Goal: Find specific page/section: Find specific page/section

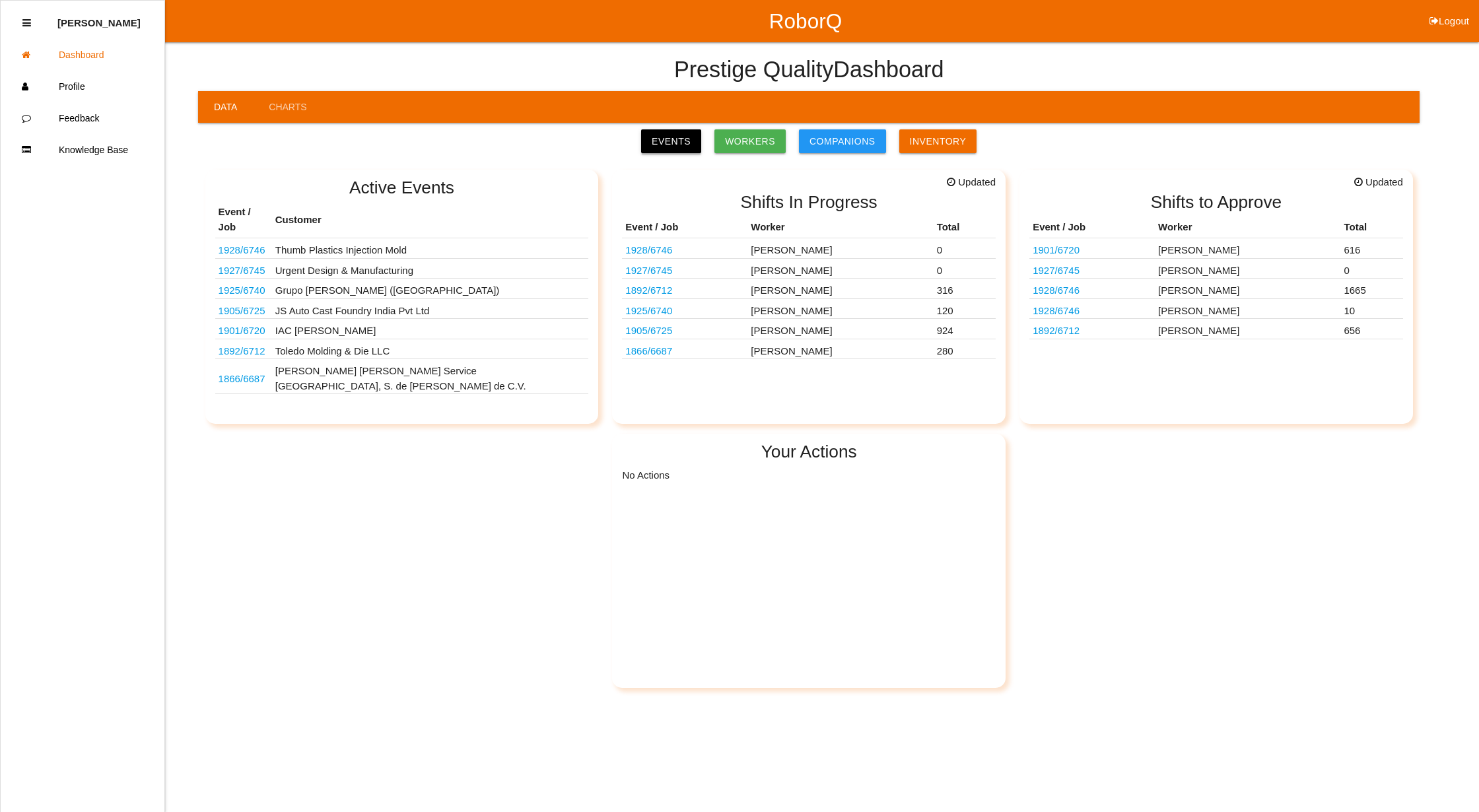
click at [677, 140] on link "Events" at bounding box center [671, 141] width 60 height 23
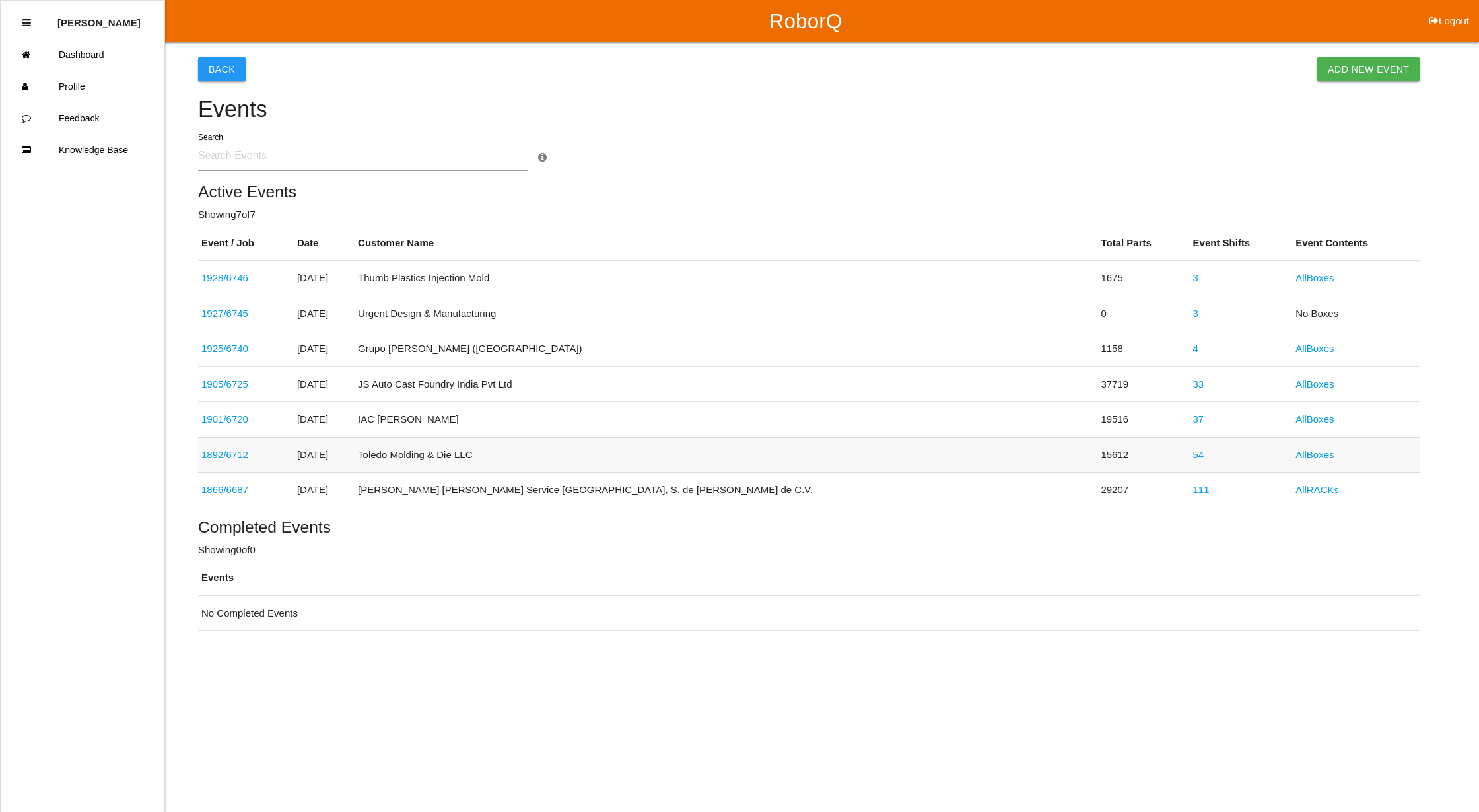
click at [1193, 452] on link "54" at bounding box center [1199, 455] width 11 height 11
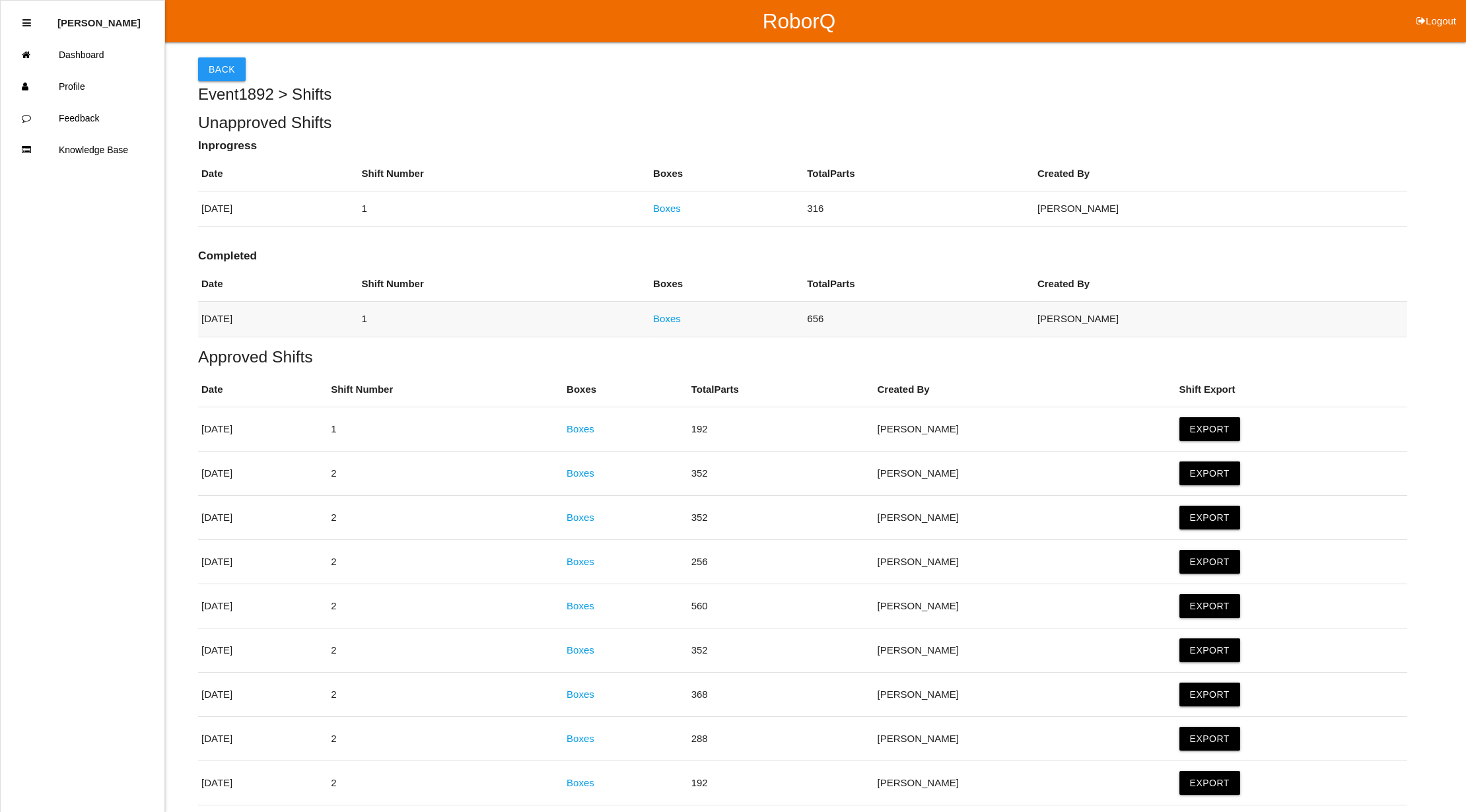
click at [681, 322] on link "Boxes" at bounding box center [666, 319] width 28 height 11
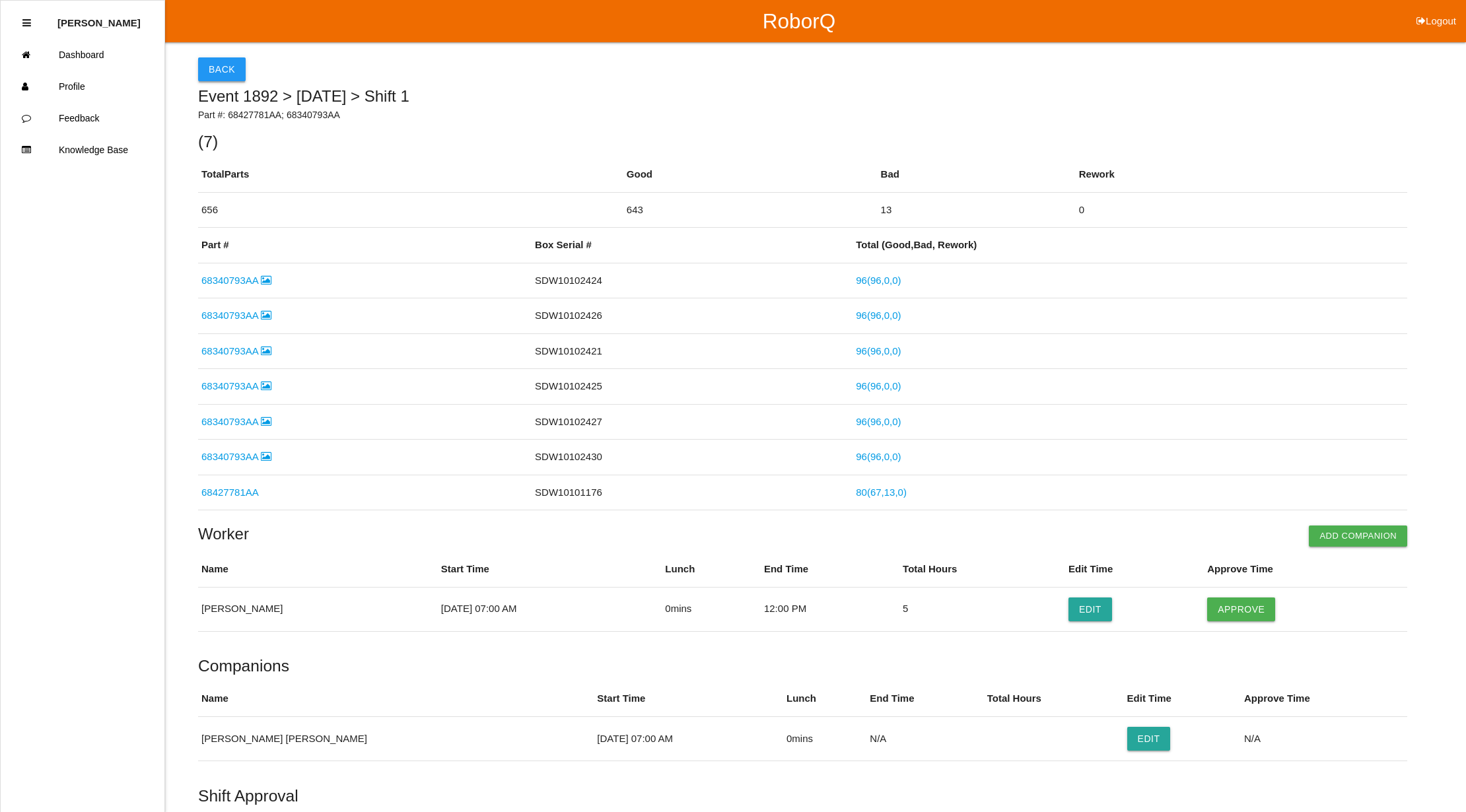
click at [220, 68] on button "Back" at bounding box center [222, 69] width 48 height 23
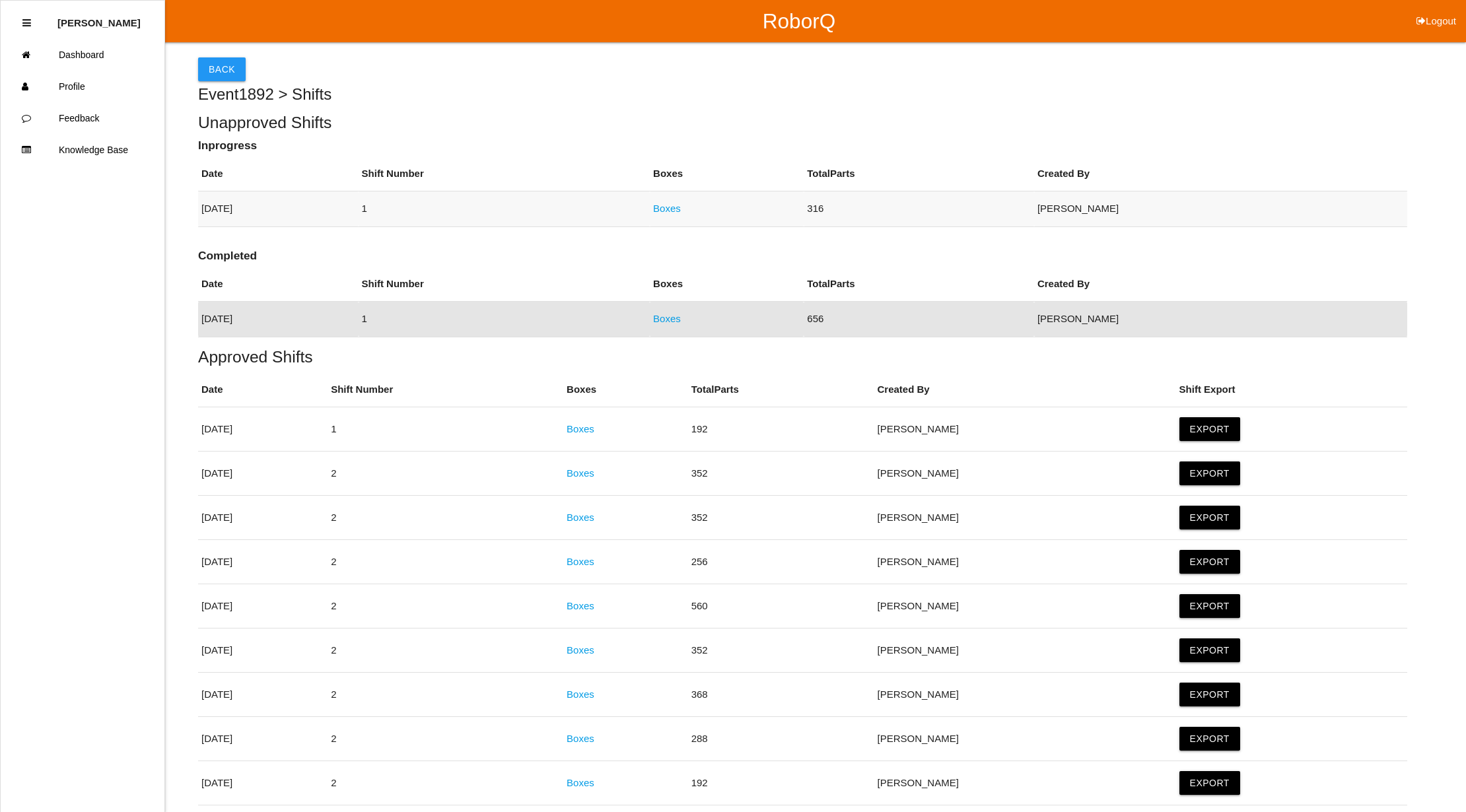
click at [681, 207] on link "Boxes" at bounding box center [666, 208] width 28 height 11
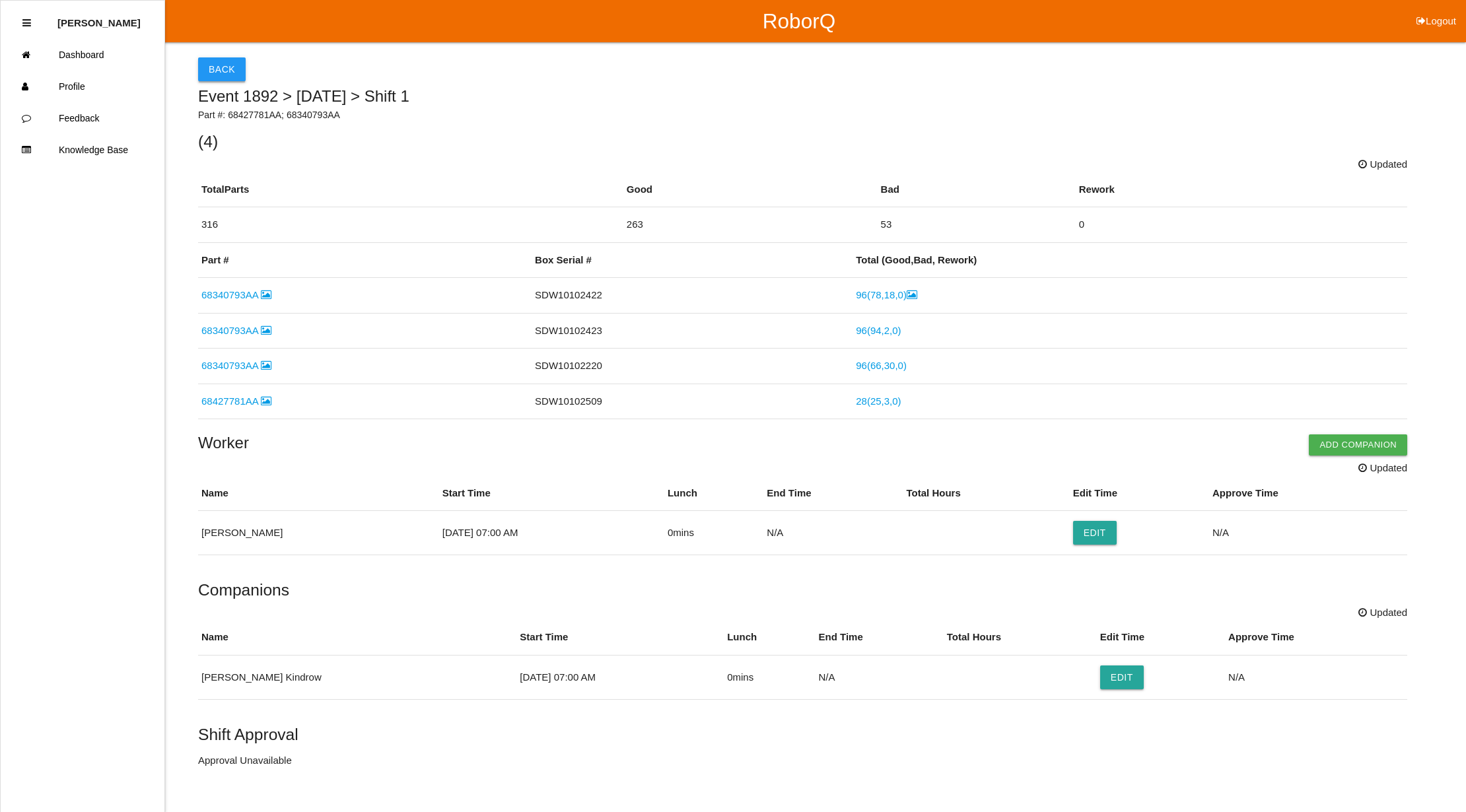
click at [230, 62] on button "Back" at bounding box center [222, 69] width 48 height 23
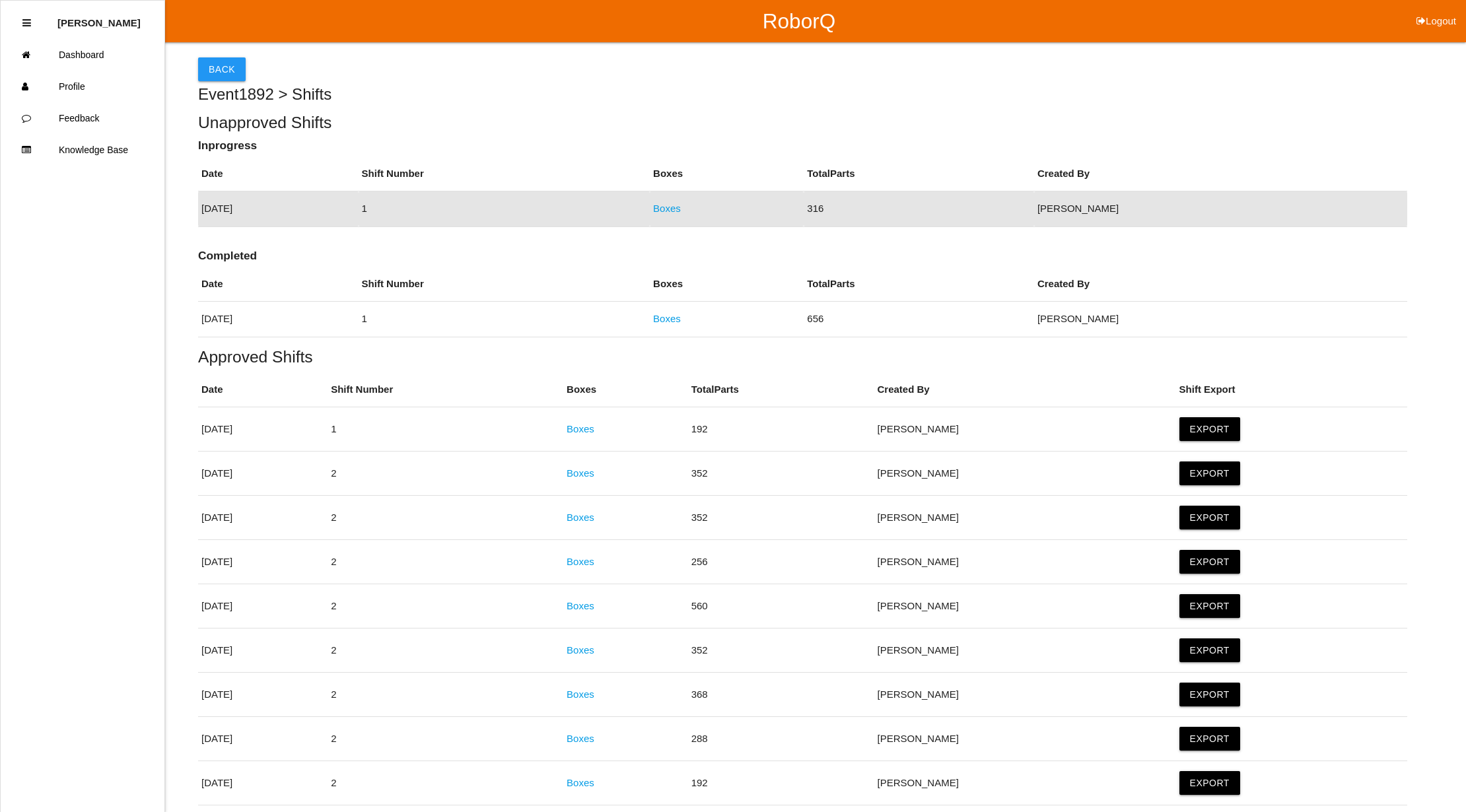
click at [230, 62] on button "Back" at bounding box center [222, 69] width 48 height 23
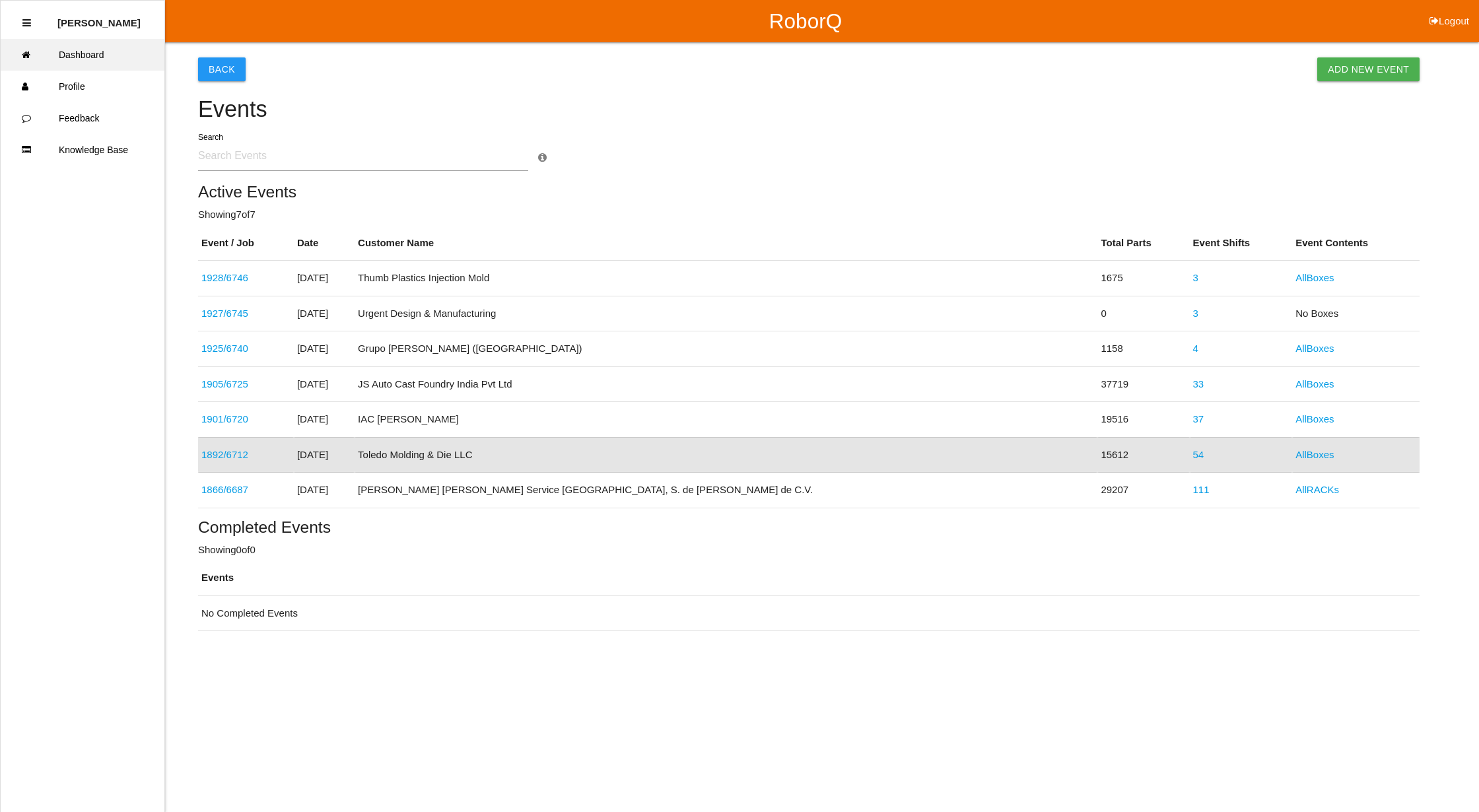
click at [101, 49] on link "Dashboard" at bounding box center [83, 54] width 164 height 32
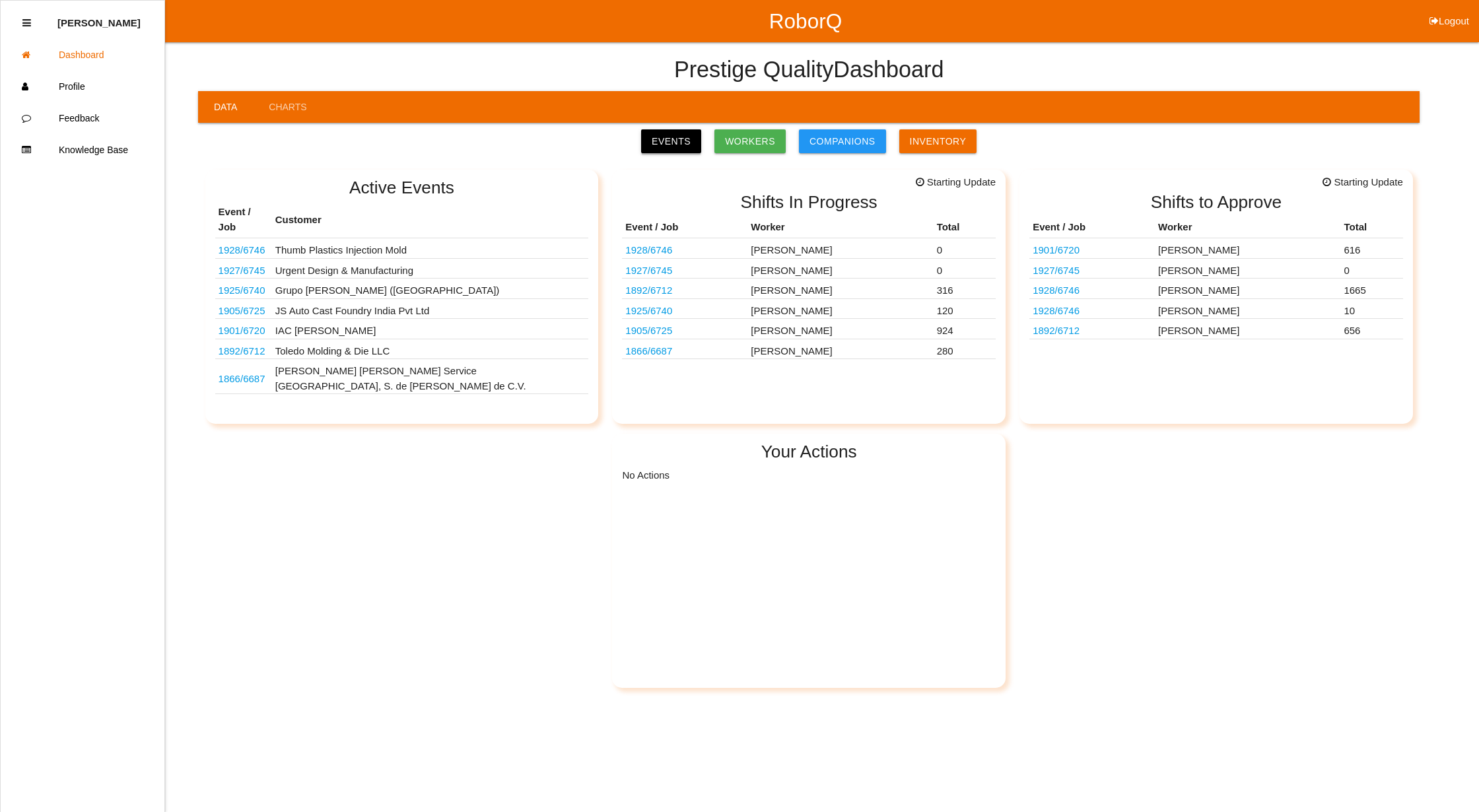
click at [667, 141] on link "Events" at bounding box center [671, 141] width 60 height 23
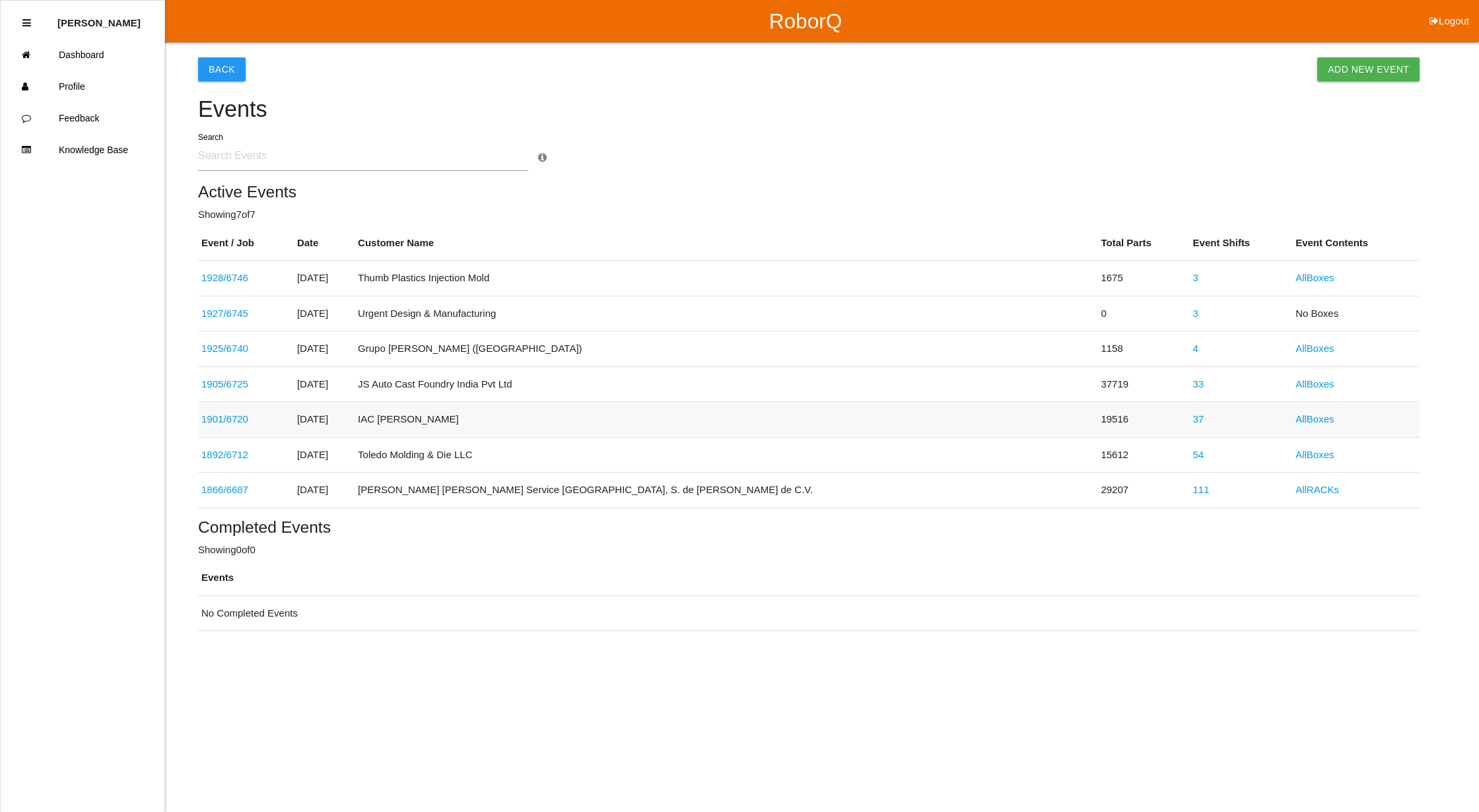
click at [1193, 418] on link "37" at bounding box center [1199, 419] width 11 height 11
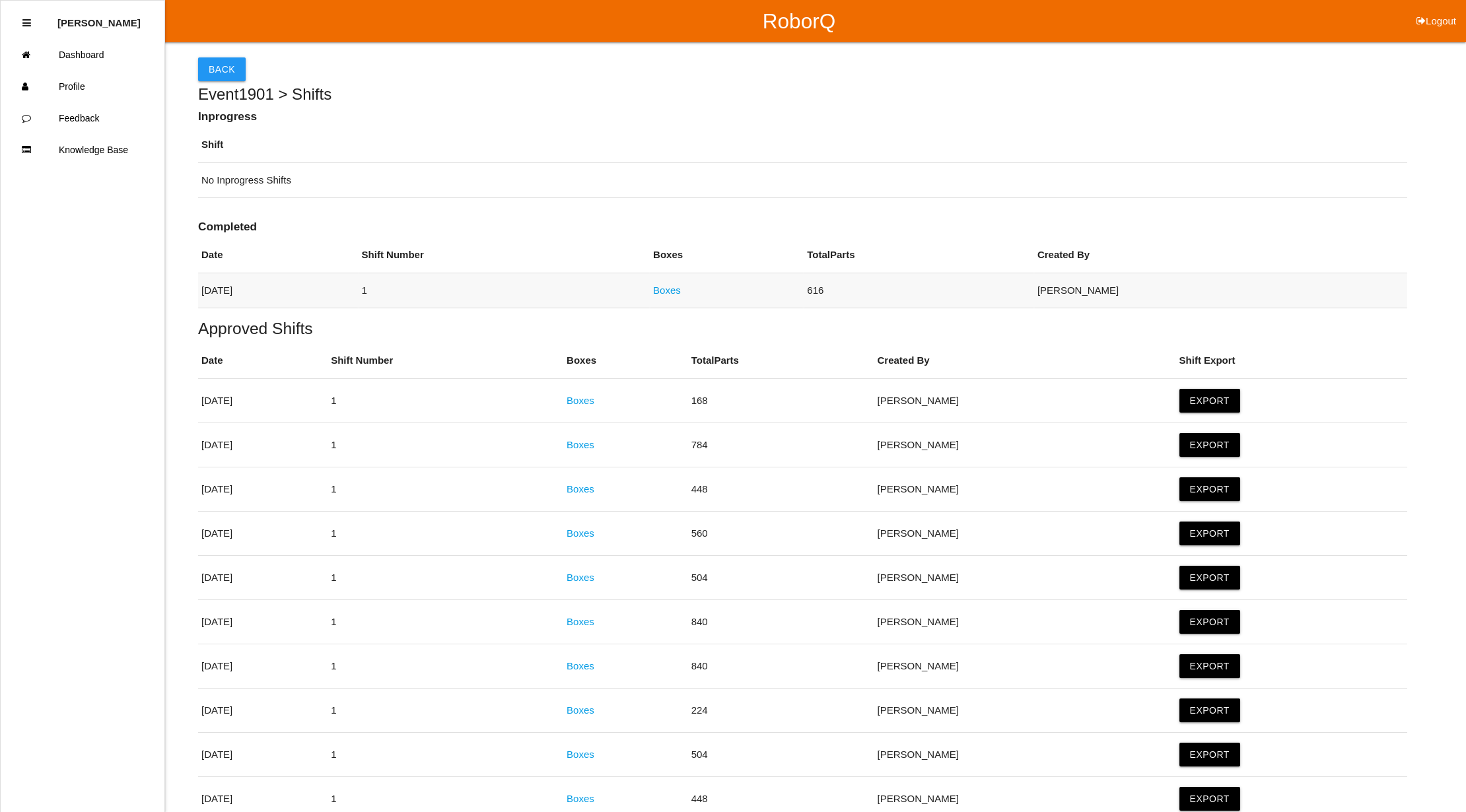
click at [681, 285] on link "Boxes" at bounding box center [666, 290] width 28 height 11
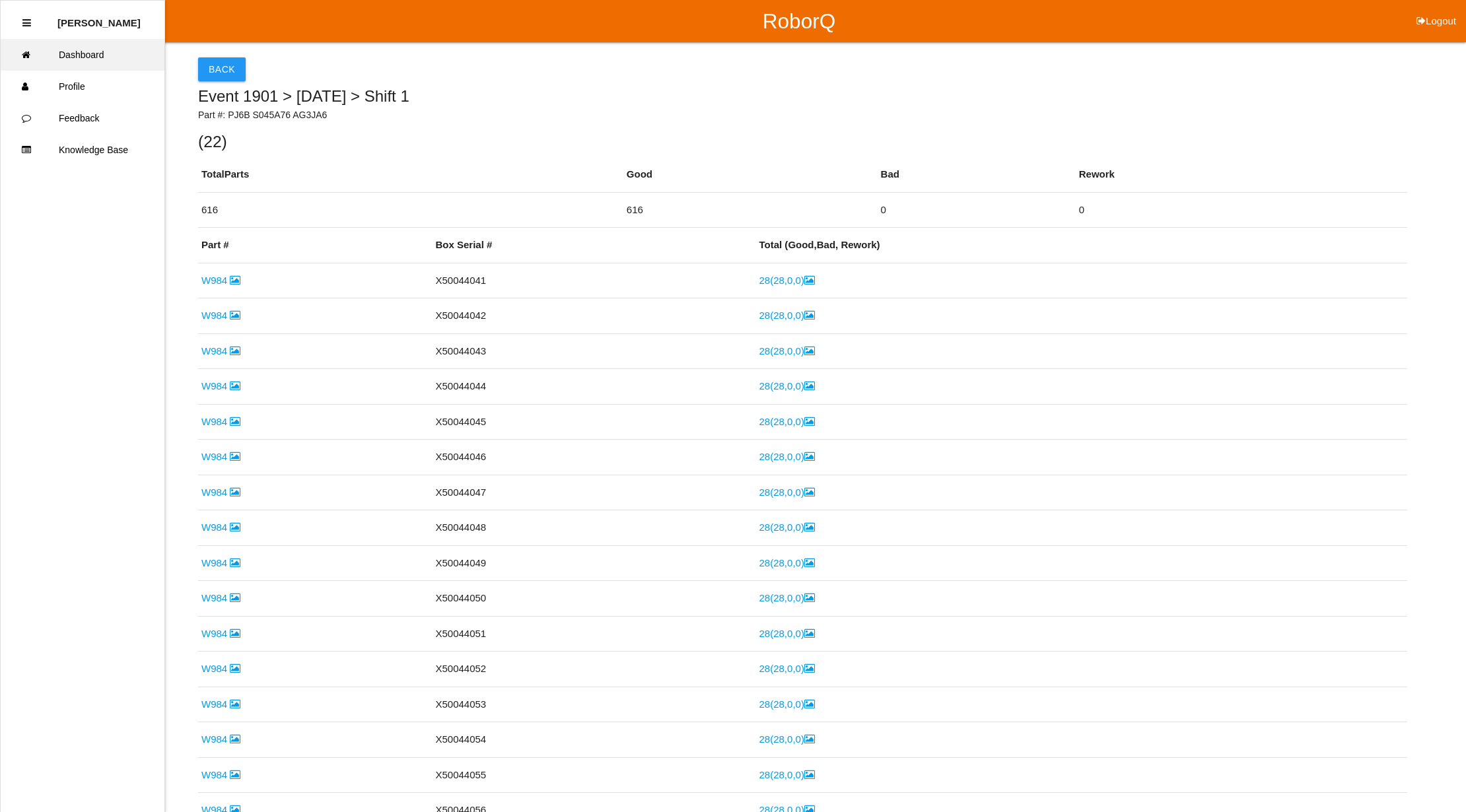
click at [87, 48] on link "Dashboard" at bounding box center [83, 54] width 164 height 32
